Goal: Navigation & Orientation: Find specific page/section

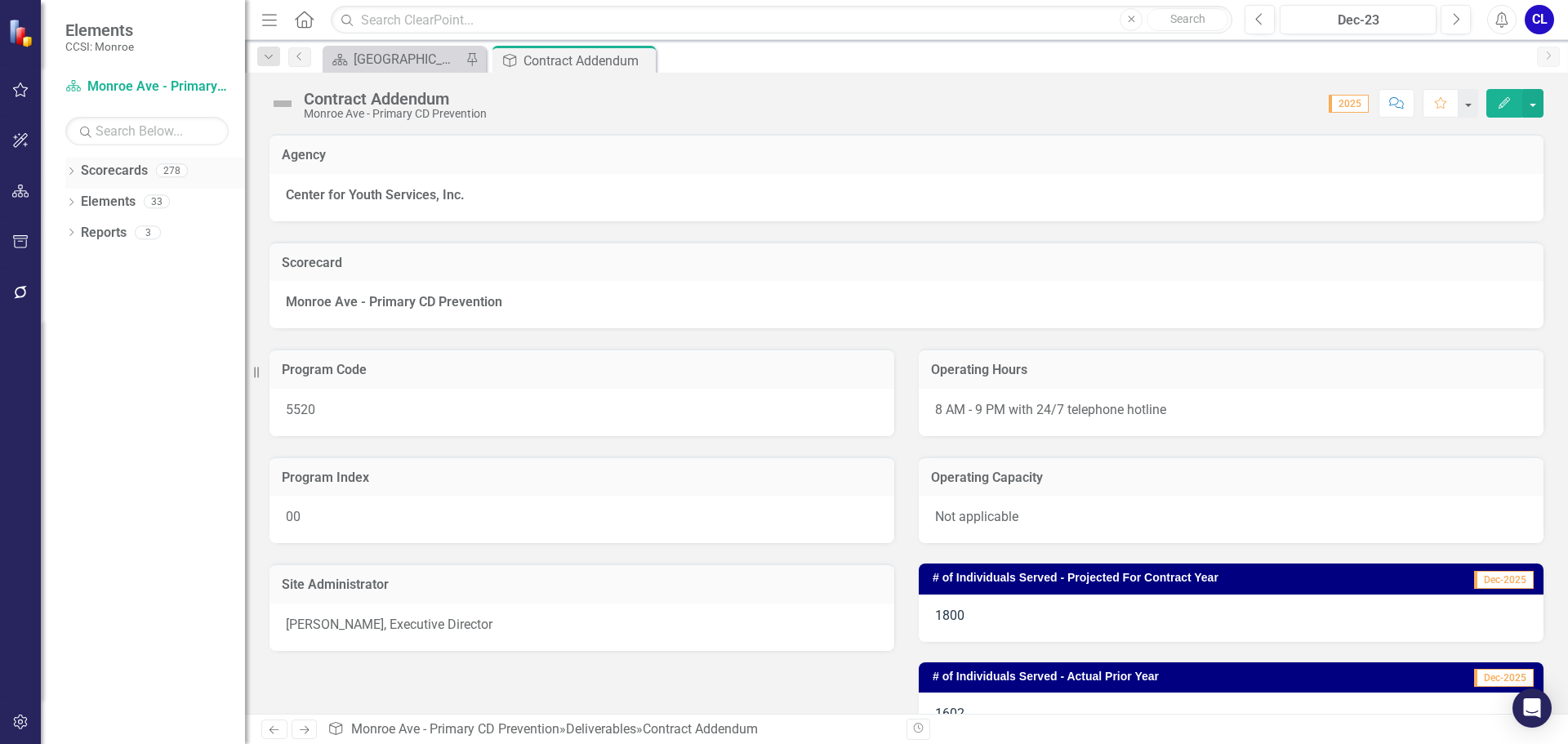
click at [76, 166] on div "Dropdown" at bounding box center [71, 173] width 12 height 14
click at [85, 200] on icon "Dropdown" at bounding box center [80, 200] width 12 height 10
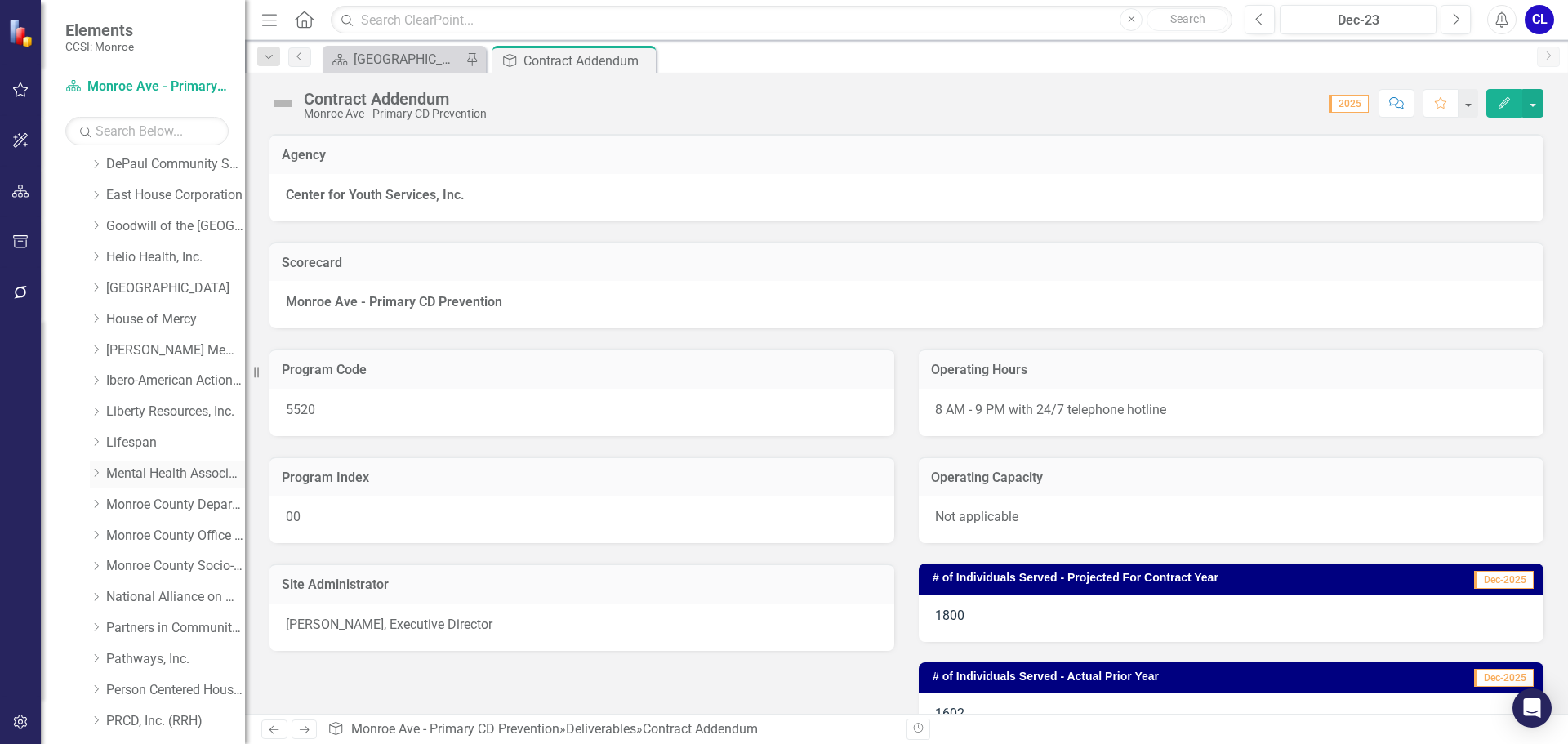
scroll to position [326, 0]
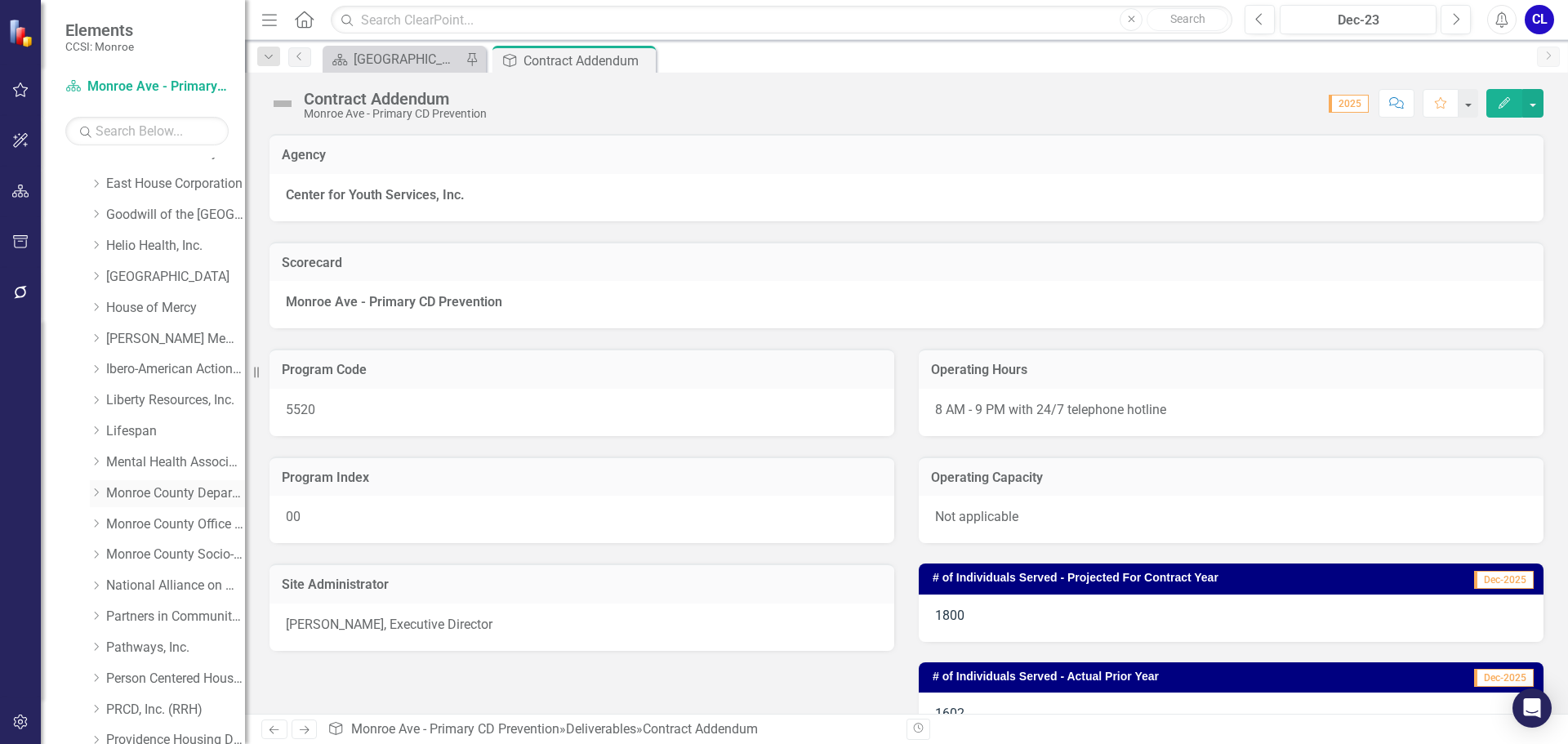
click at [142, 497] on link "Monroe County Department of Social Services" at bounding box center [175, 493] width 139 height 19
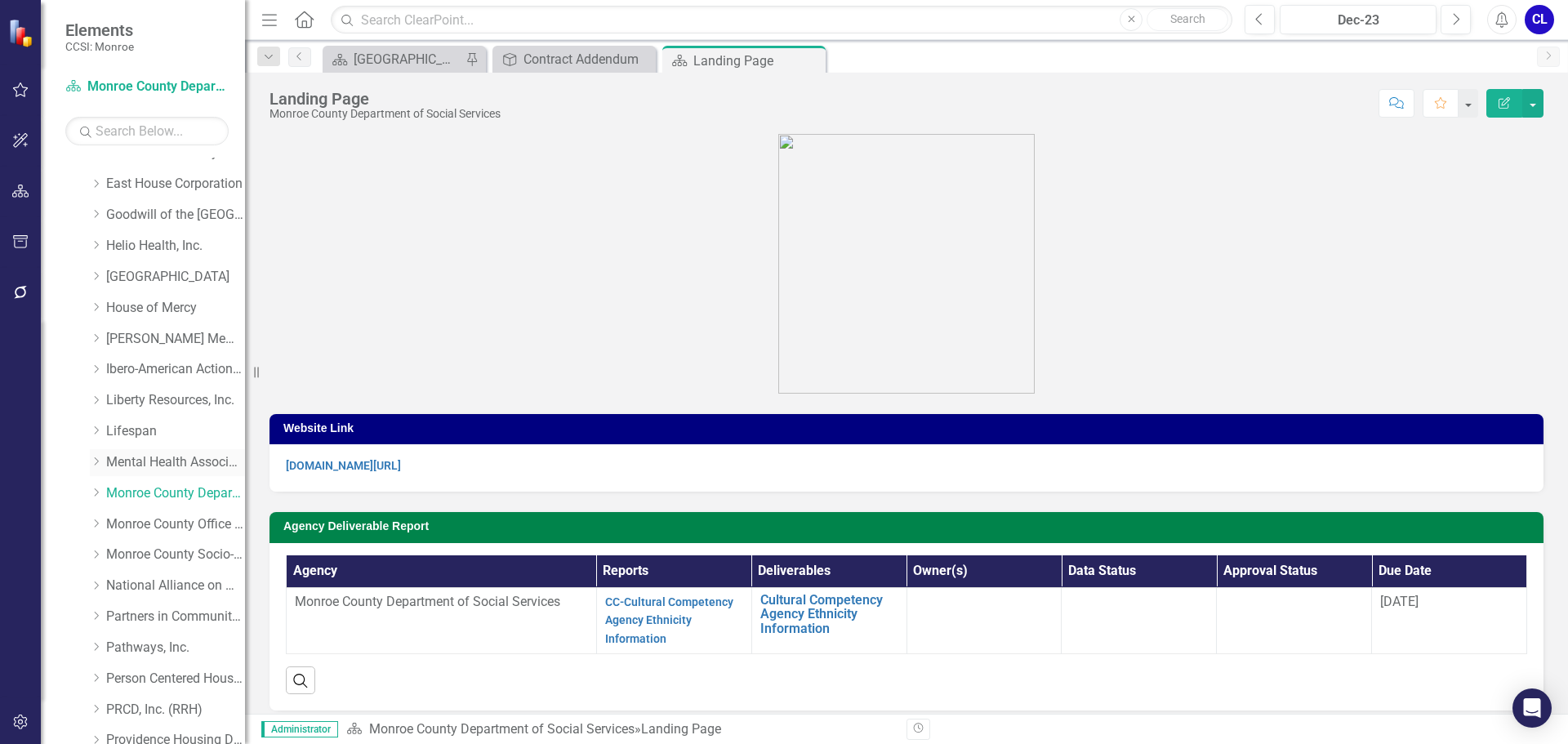
click at [121, 455] on link "Mental Health Association" at bounding box center [175, 462] width 139 height 19
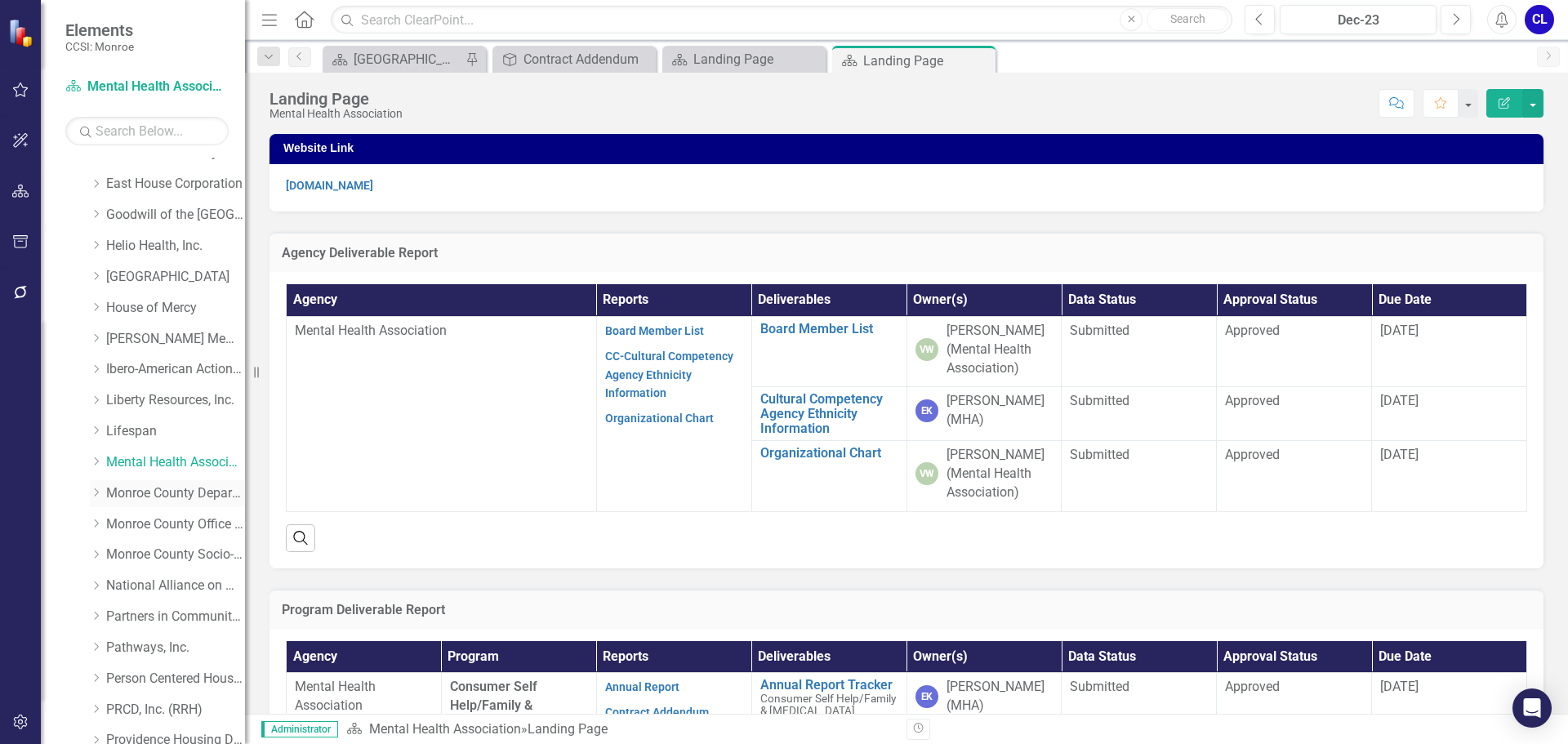
click at [138, 494] on link "Monroe County Department of Social Services" at bounding box center [175, 493] width 139 height 19
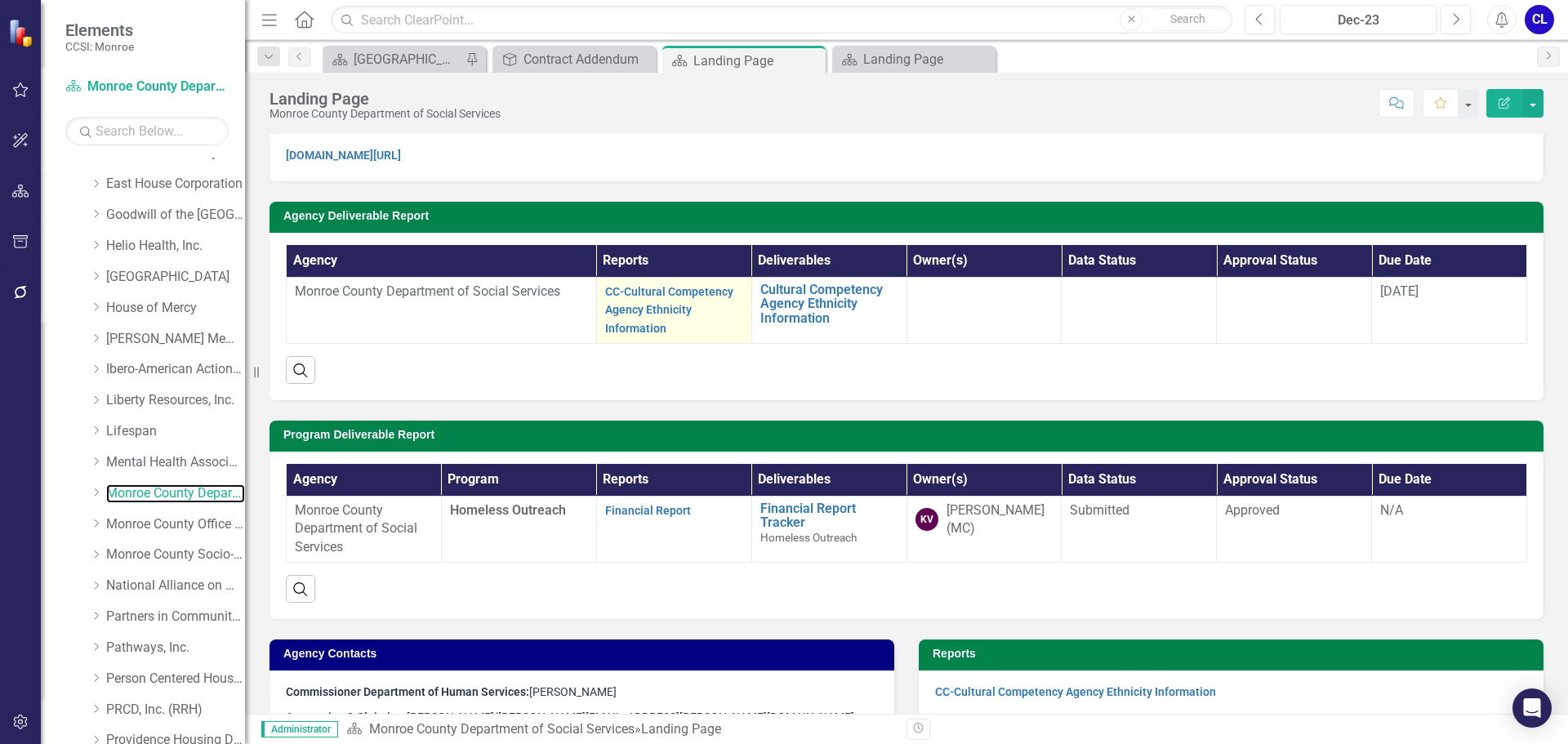
scroll to position [326, 0]
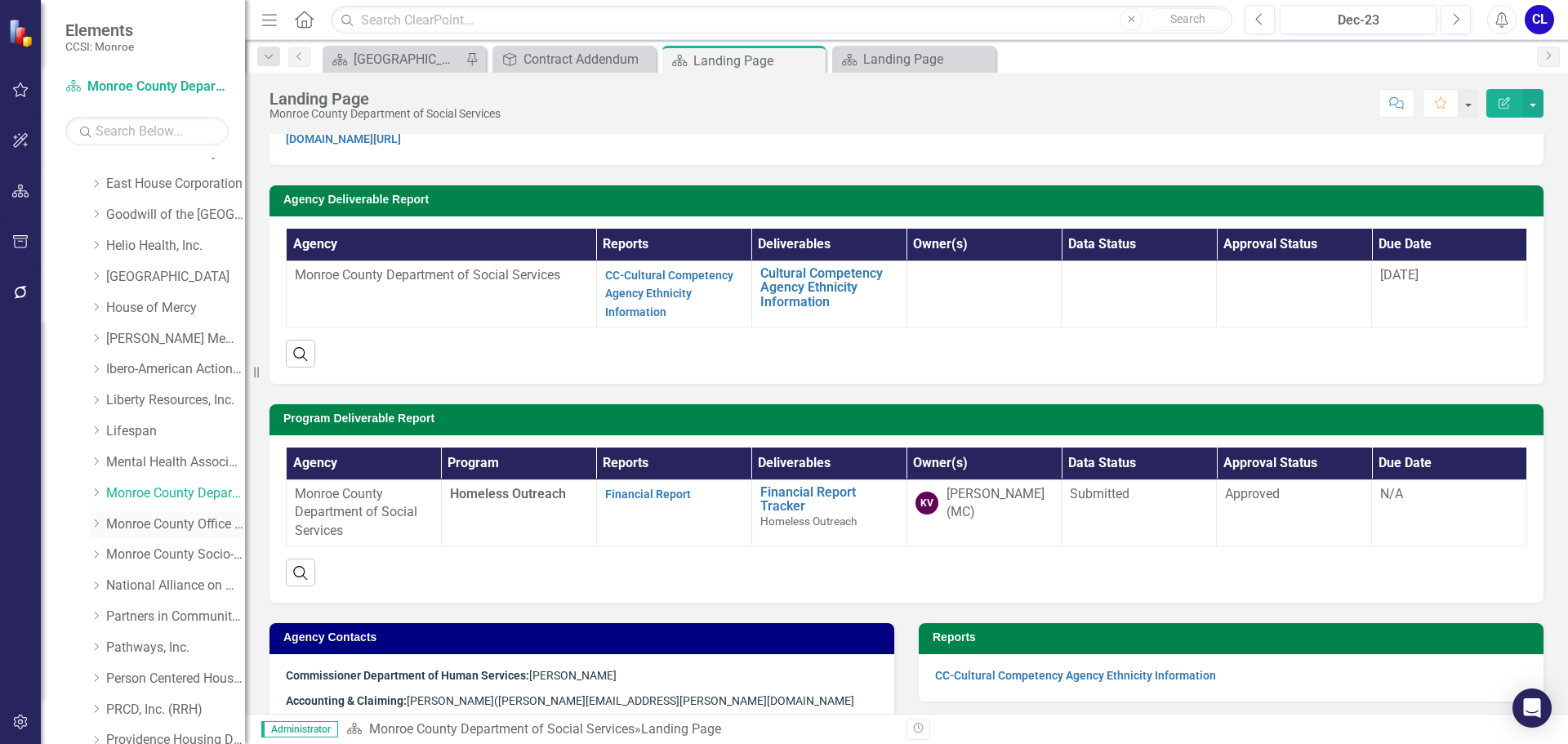
click at [198, 517] on link "Monroe County Office of Mental Health" at bounding box center [175, 524] width 139 height 19
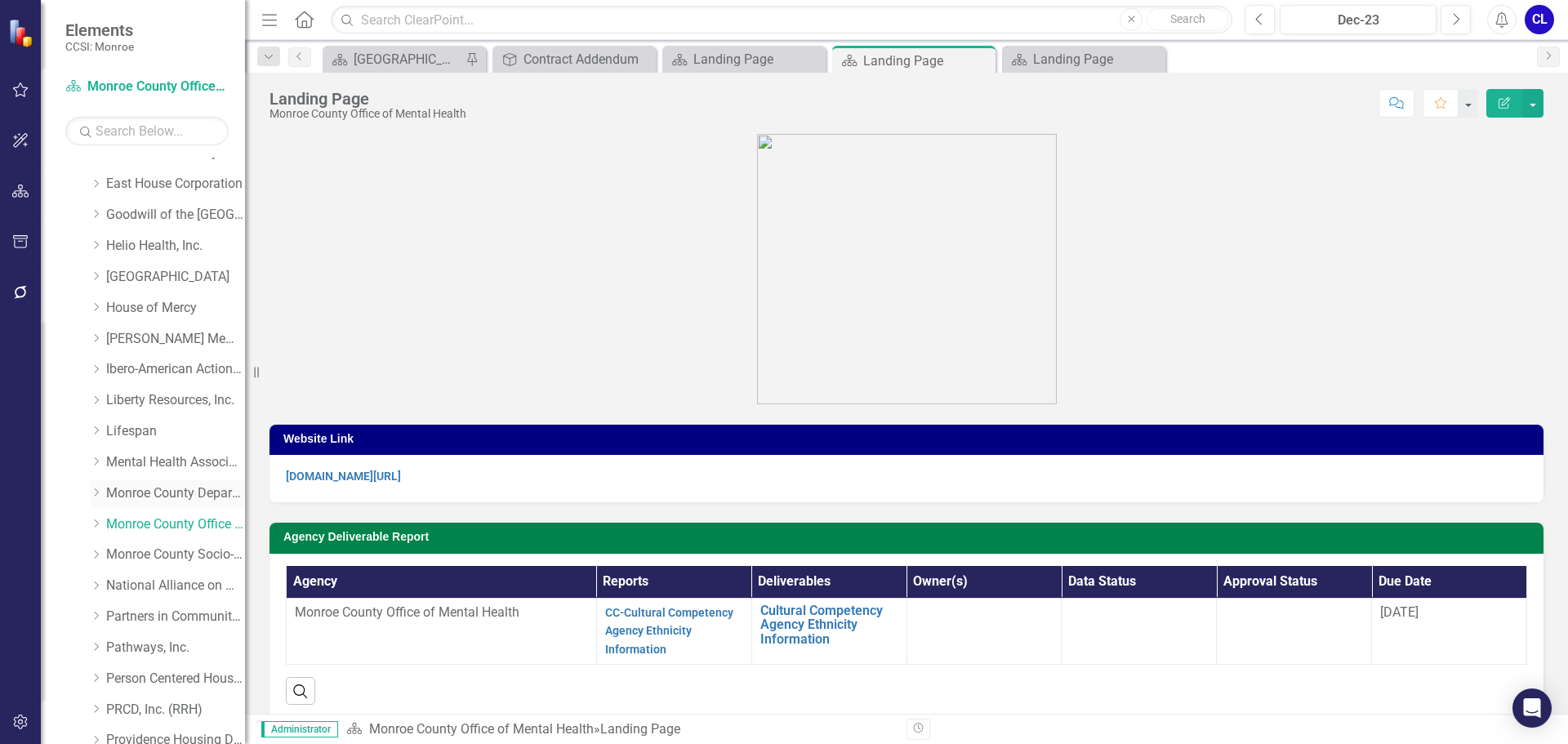
click at [201, 490] on link "Monroe County Department of Social Services" at bounding box center [175, 493] width 139 height 19
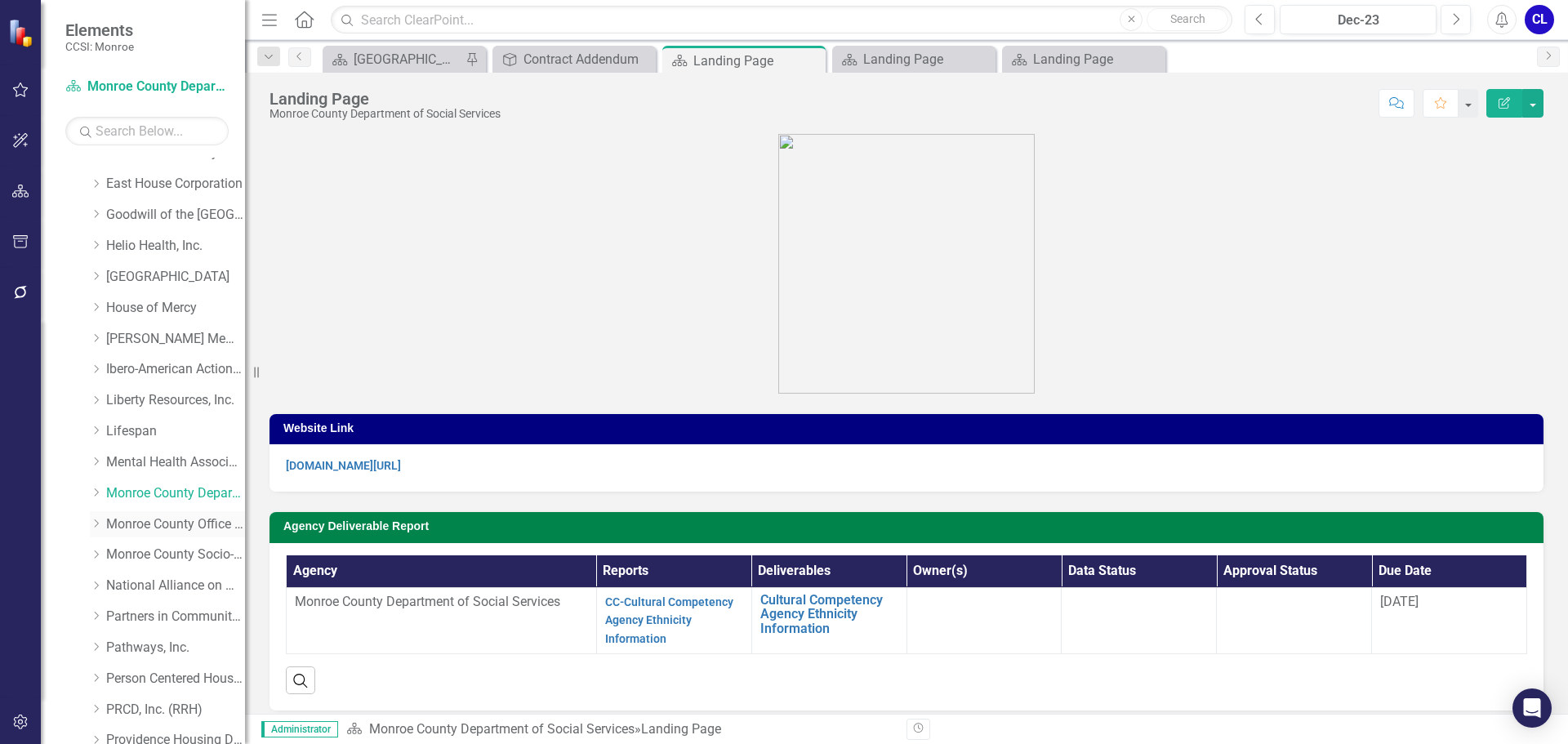
click at [196, 529] on link "Monroe County Office of Mental Health" at bounding box center [175, 524] width 139 height 19
